Goal: Information Seeking & Learning: Learn about a topic

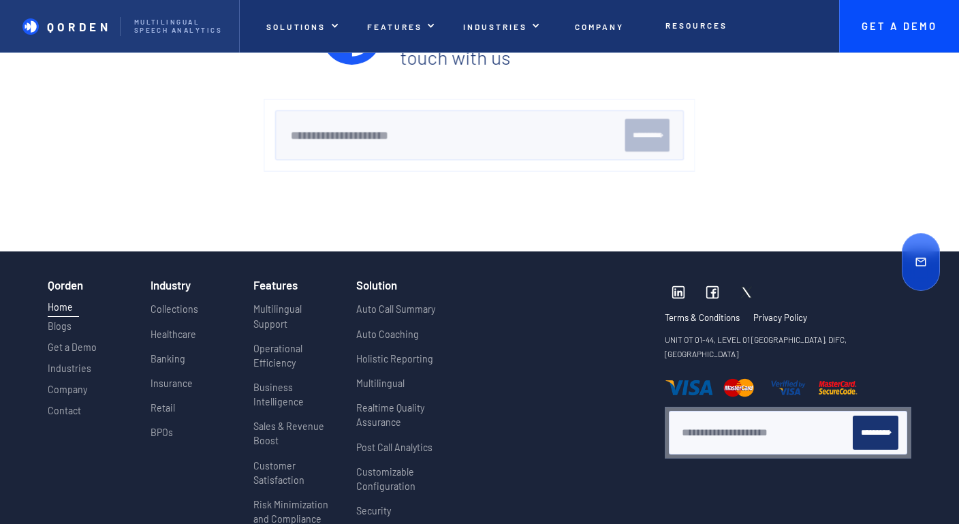
scroll to position [5380, 0]
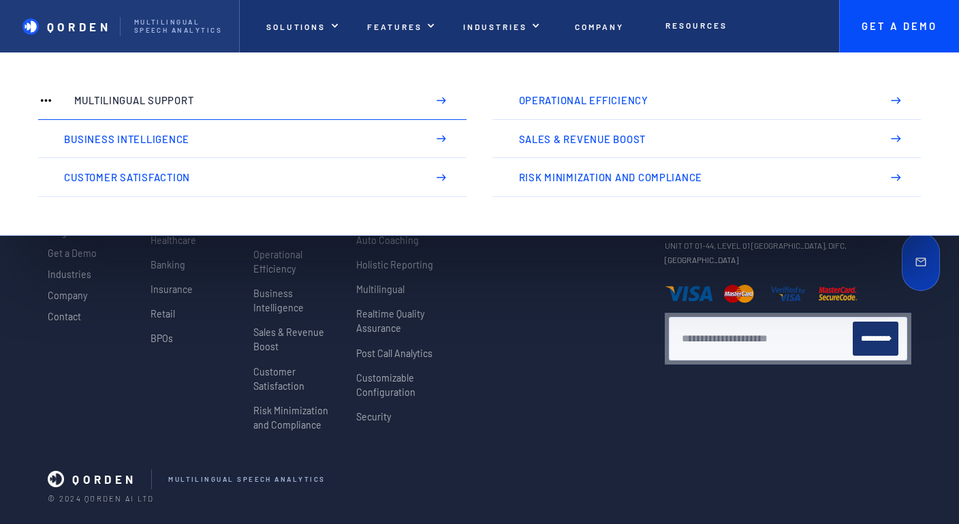
click at [275, 107] on link "Multilingual Support" at bounding box center [252, 101] width 428 height 38
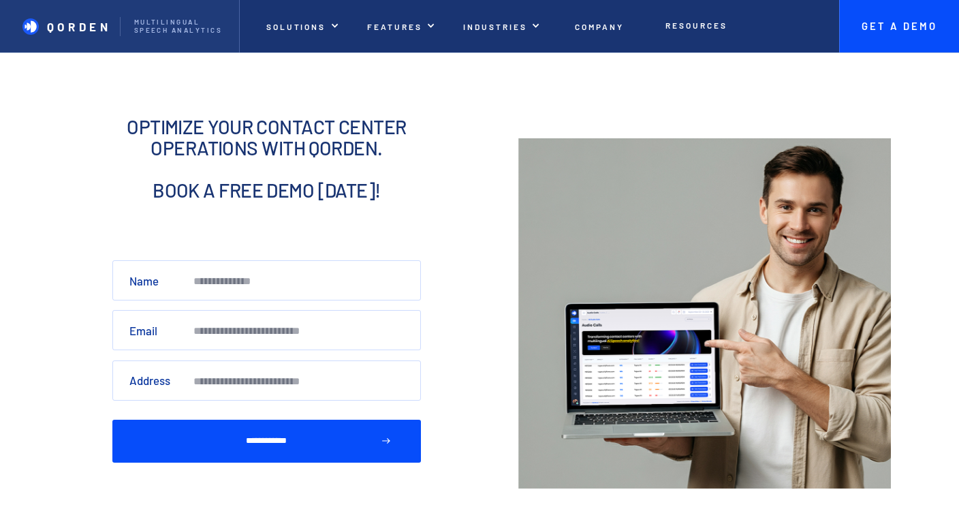
scroll to position [1326, 0]
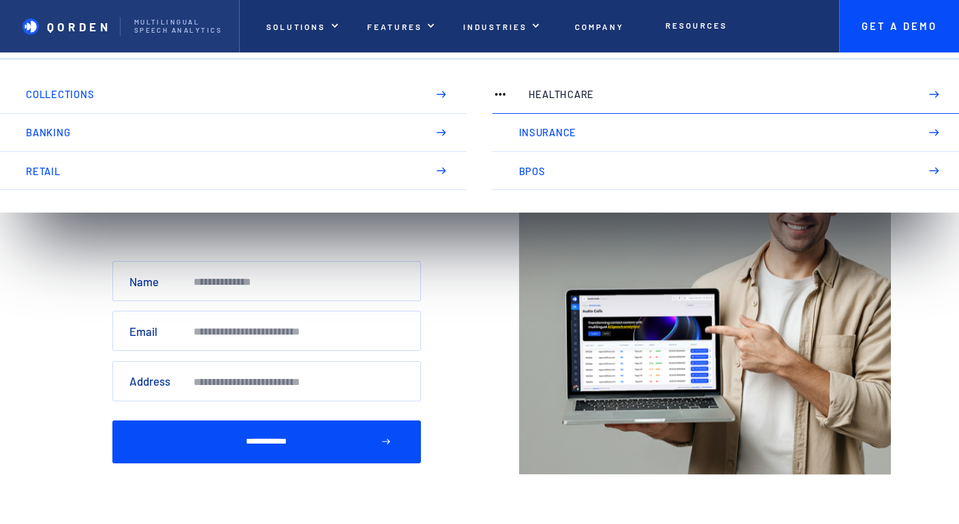
click at [536, 92] on p "Healthcare" at bounding box center [718, 94] width 379 height 11
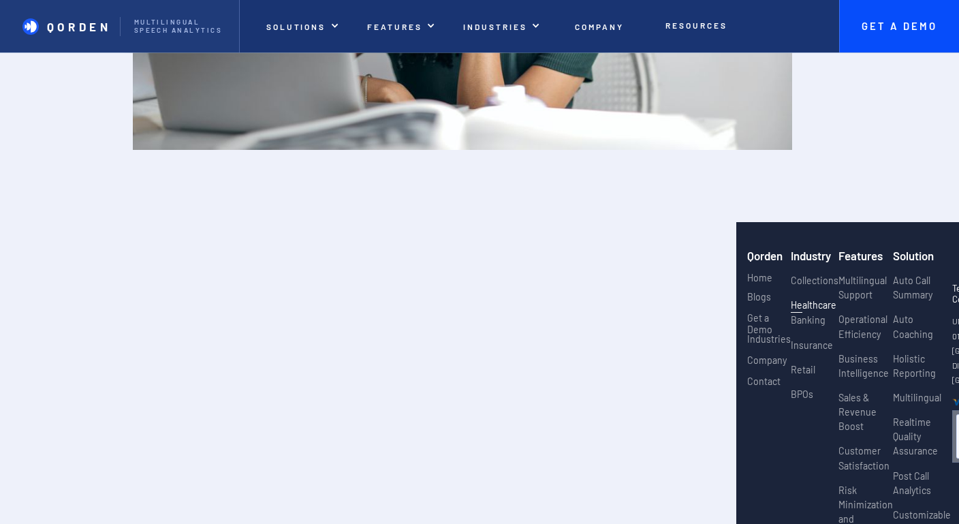
scroll to position [1650, 0]
